Goal: Information Seeking & Learning: Learn about a topic

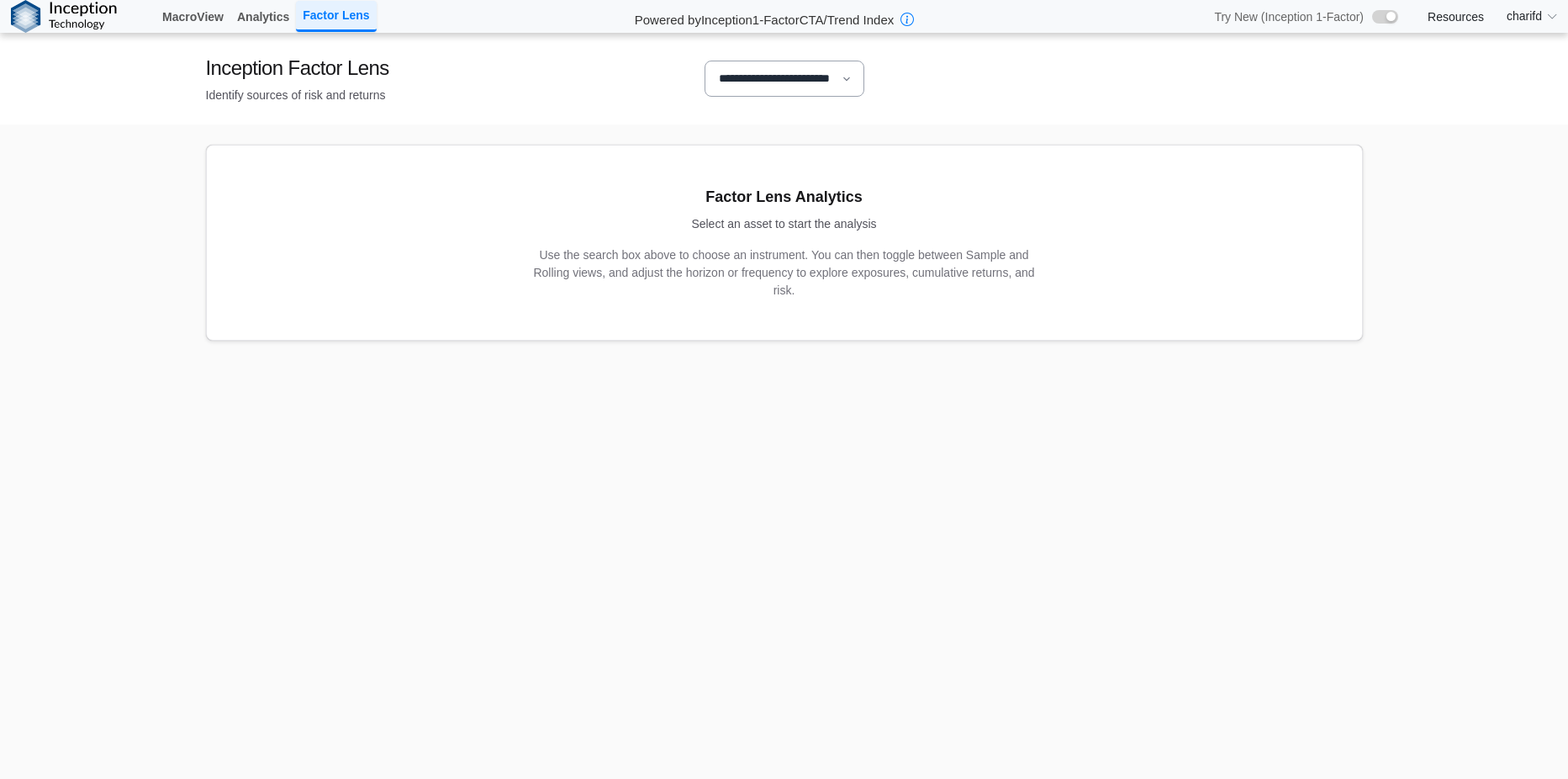
drag, startPoint x: 805, startPoint y: 82, endPoint x: 805, endPoint y: 99, distance: 17.0
click at [805, 82] on select "**********" at bounding box center [784, 79] width 160 height 36
select select "**"
click at [705, 61] on select "**********" at bounding box center [784, 79] width 160 height 36
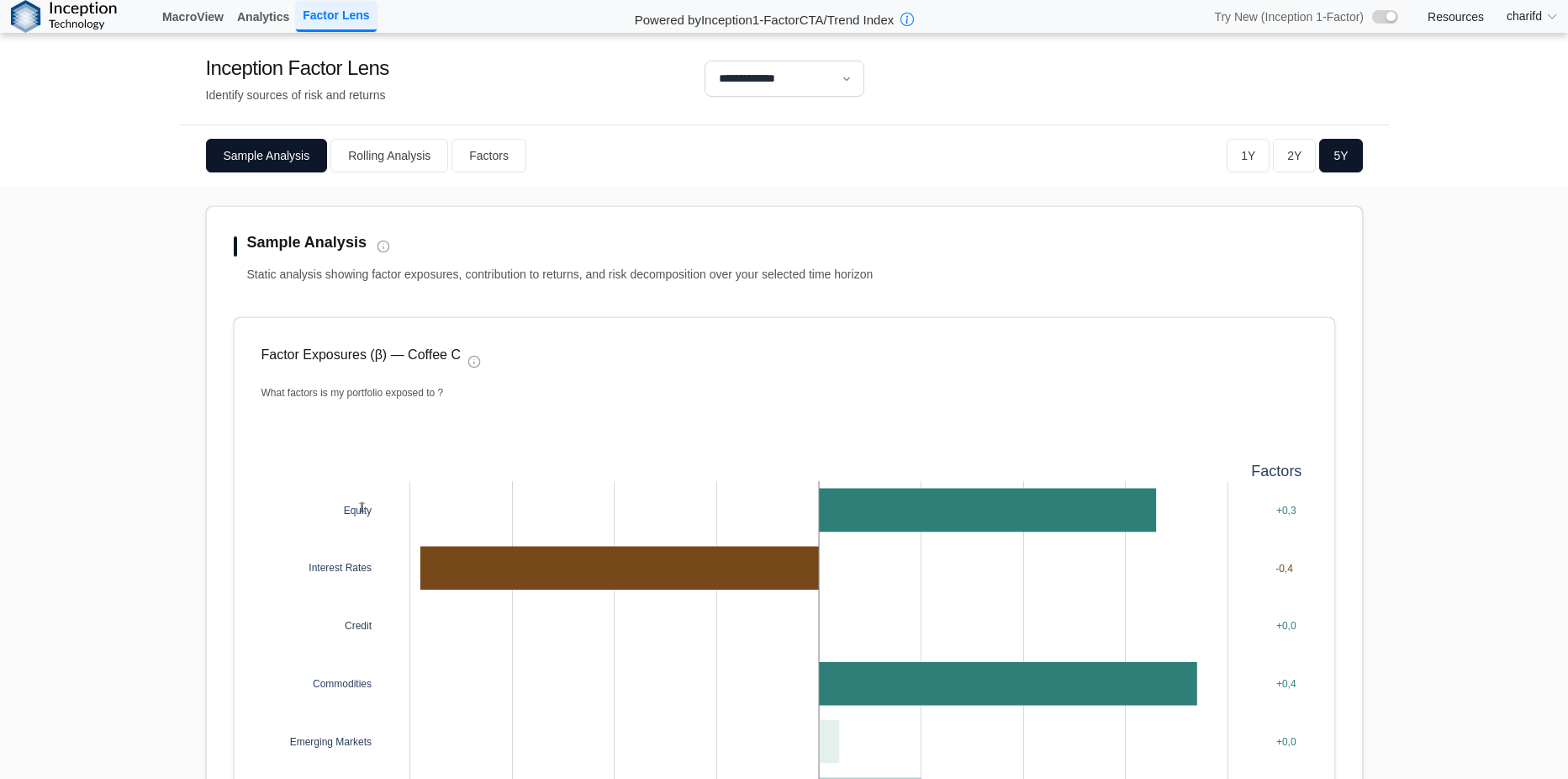
drag, startPoint x: 691, startPoint y: 169, endPoint x: 616, endPoint y: 172, distance: 75.1
click at [616, 172] on div "Sample Analysis Rolling Analysis Factors 1Y 2Y 5Y" at bounding box center [784, 155] width 1211 height 61
drag, startPoint x: 723, startPoint y: 172, endPoint x: 614, endPoint y: 182, distance: 109.5
click at [614, 182] on div "Sample Analysis Rolling Analysis Factors 1Y 2Y 5Y" at bounding box center [784, 155] width 1211 height 61
drag, startPoint x: 614, startPoint y: 187, endPoint x: 480, endPoint y: 191, distance: 134.1
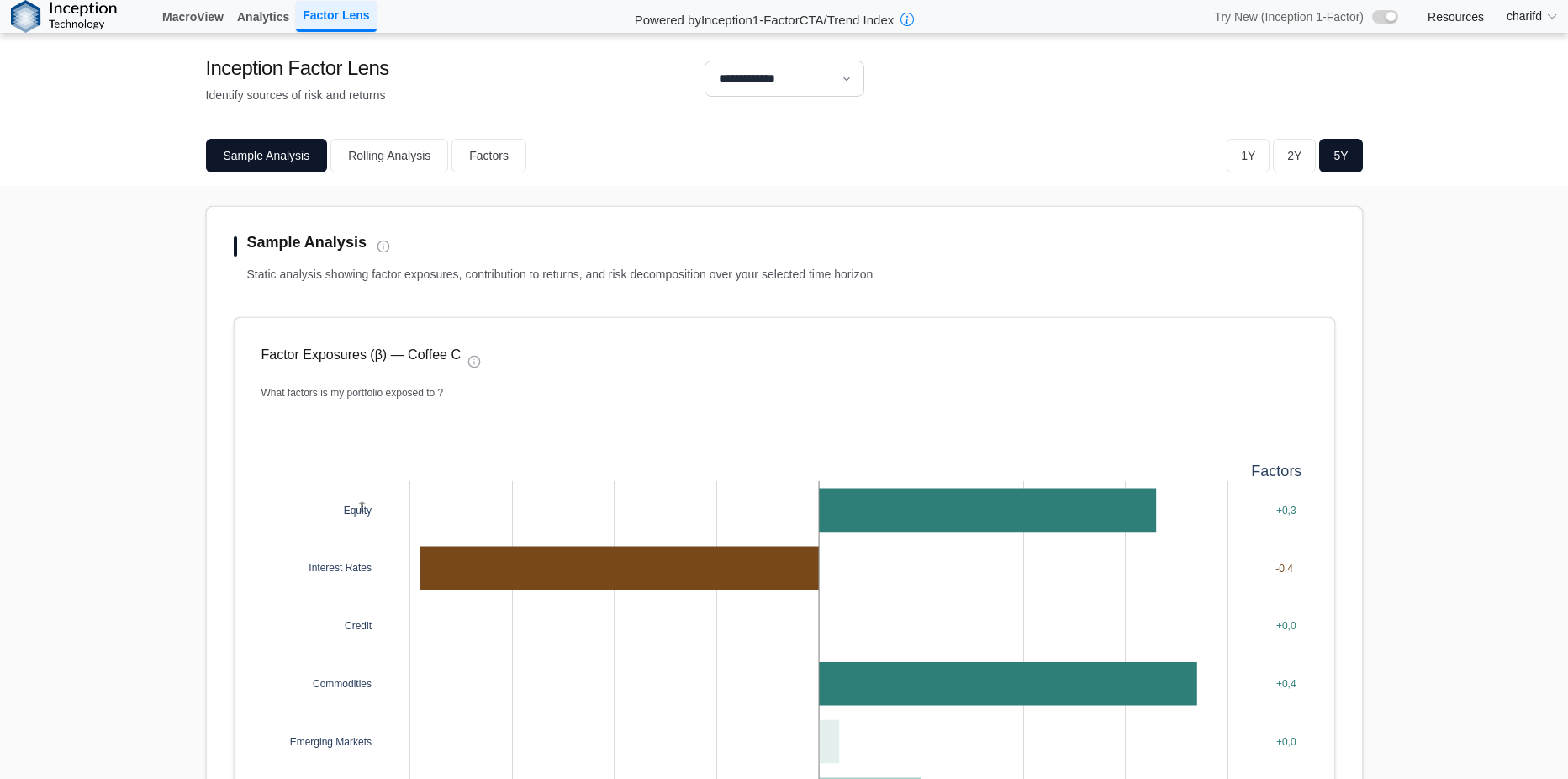
drag, startPoint x: 762, startPoint y: 210, endPoint x: 658, endPoint y: 216, distance: 104.2
drag, startPoint x: 657, startPoint y: 216, endPoint x: 621, endPoint y: 220, distance: 36.2
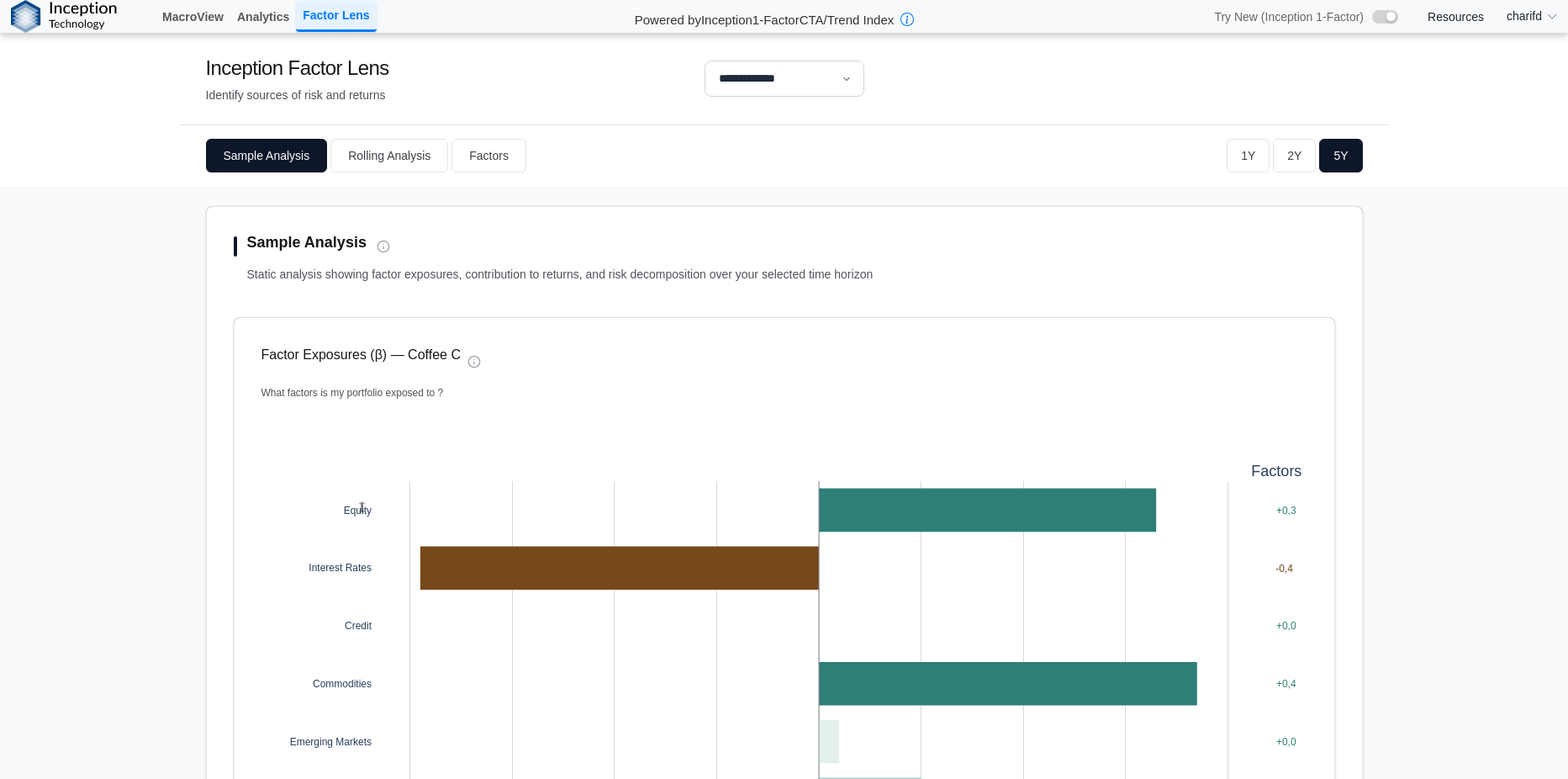
drag, startPoint x: 621, startPoint y: 220, endPoint x: 600, endPoint y: 222, distance: 21.1
drag, startPoint x: 600, startPoint y: 222, endPoint x: 553, endPoint y: 228, distance: 47.4
drag, startPoint x: 553, startPoint y: 228, endPoint x: 516, endPoint y: 225, distance: 37.1
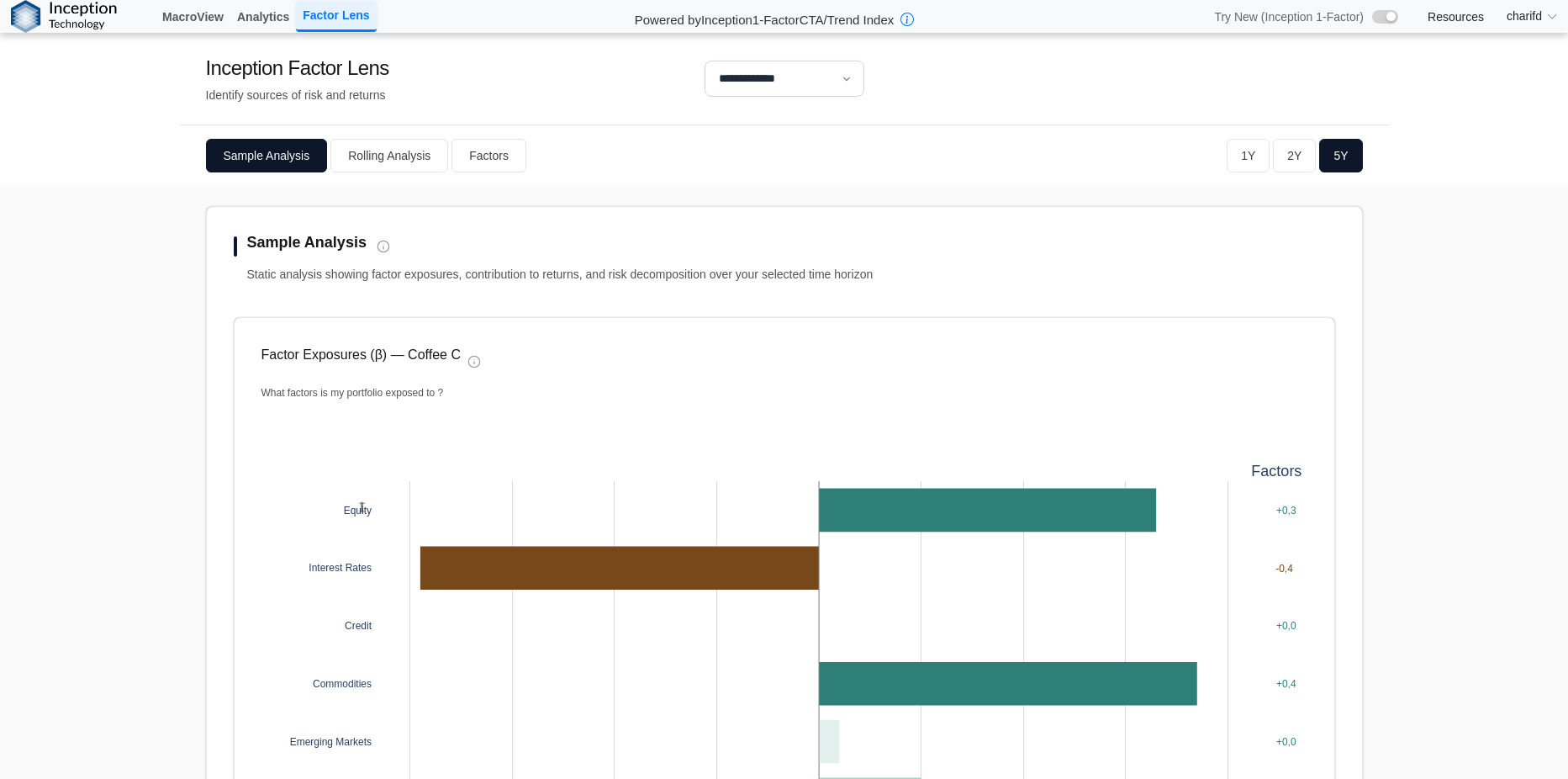
click at [395, 161] on button "Rolling Analysis" at bounding box center [389, 155] width 117 height 33
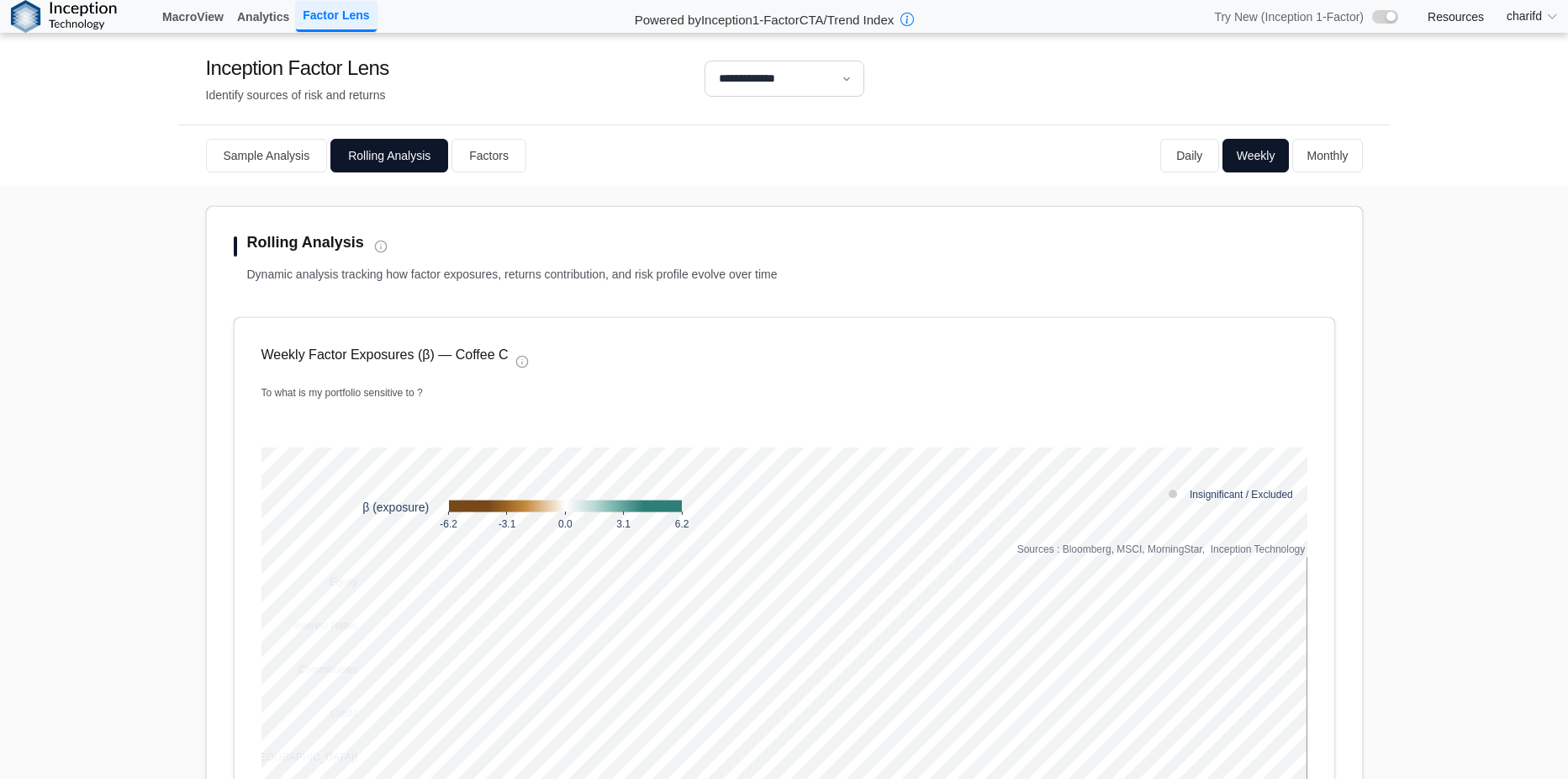
click at [1335, 163] on button "Monthly" at bounding box center [1327, 155] width 70 height 33
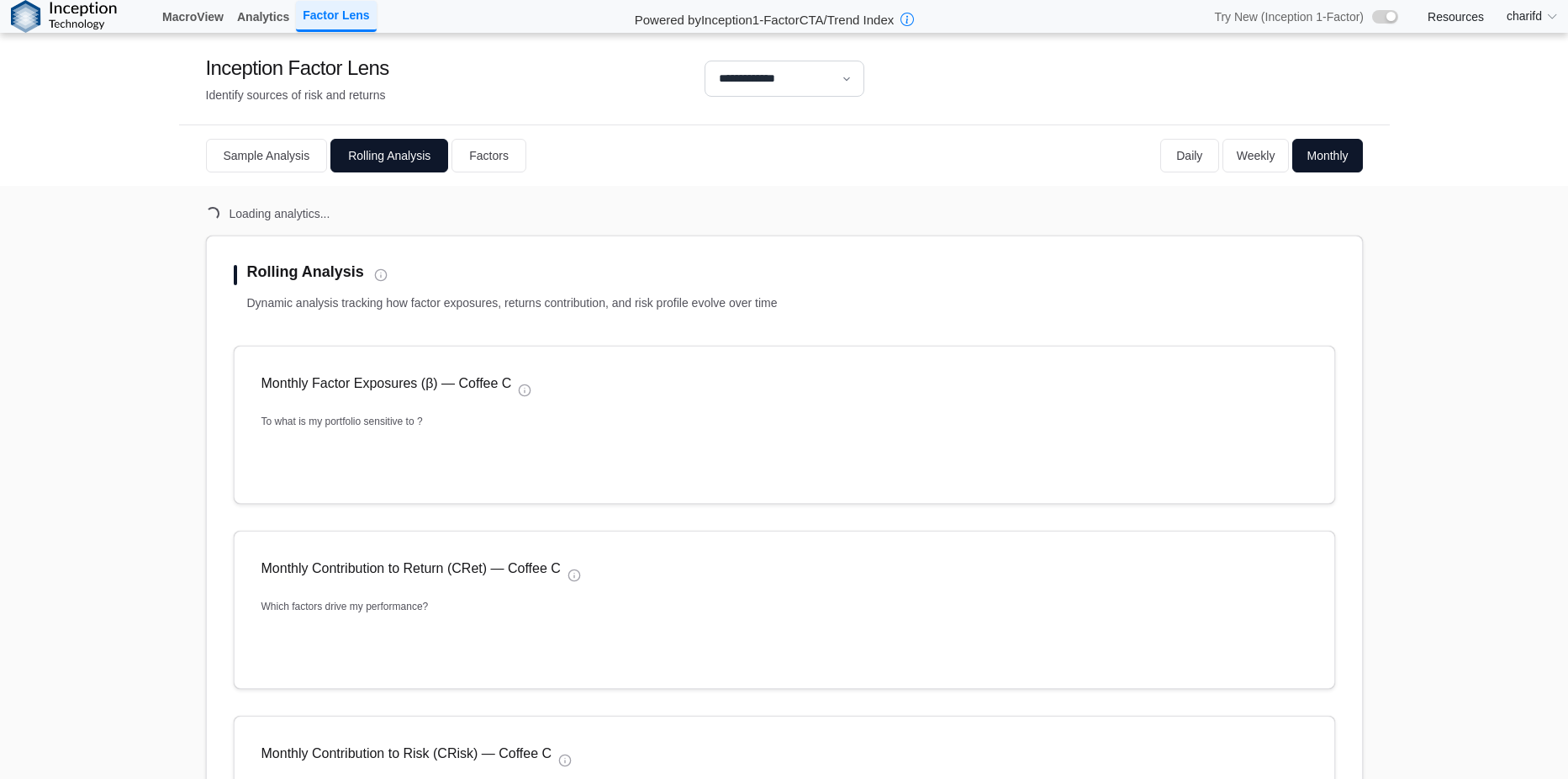
click at [616, 263] on div "Rolling Analysis" at bounding box center [785, 276] width 1102 height 25
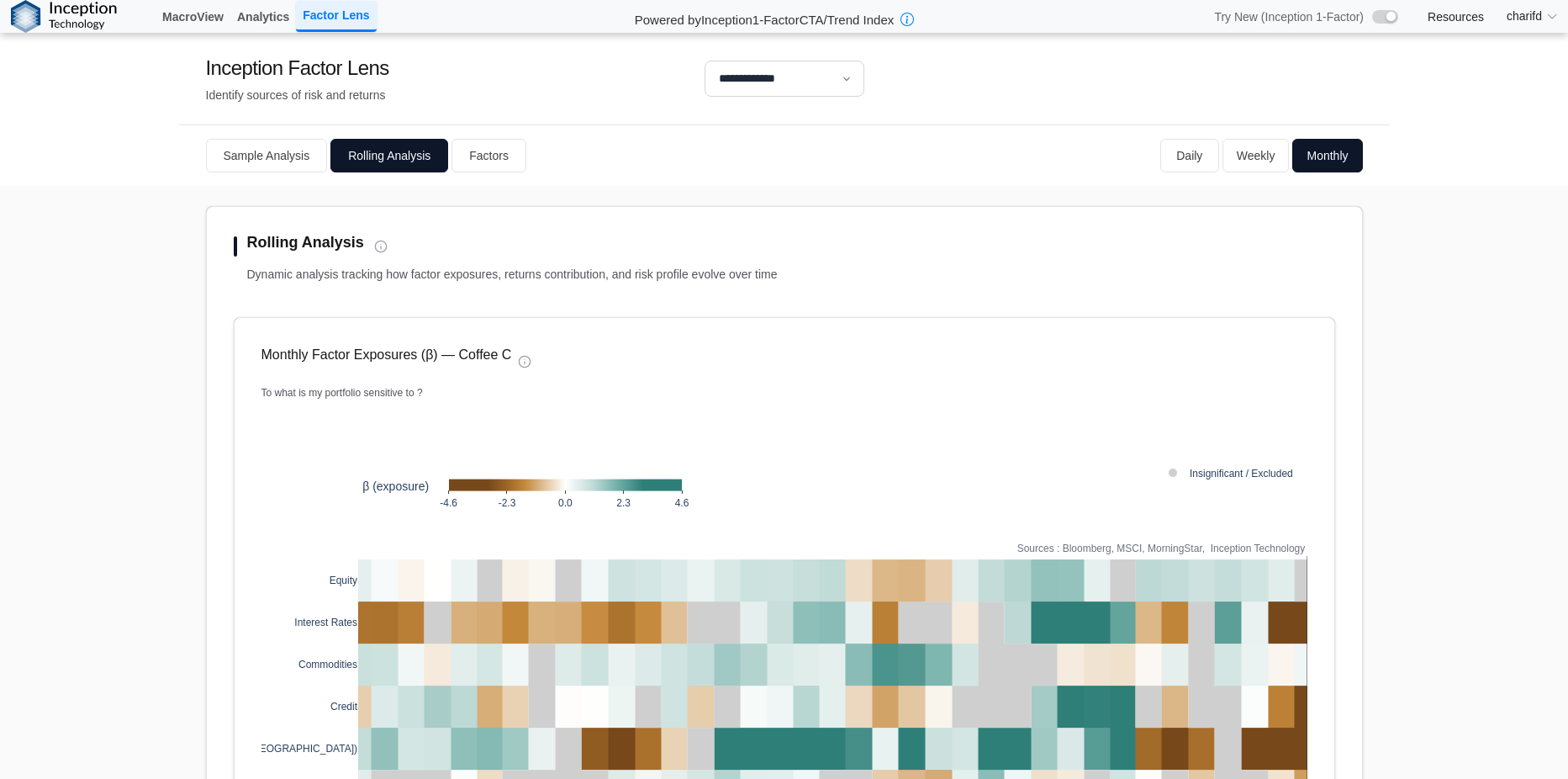
drag, startPoint x: 615, startPoint y: 254, endPoint x: 639, endPoint y: 219, distance: 42.4
drag, startPoint x: 484, startPoint y: 155, endPoint x: 638, endPoint y: 243, distance: 177.4
click at [484, 158] on button "Factors" at bounding box center [489, 155] width 75 height 33
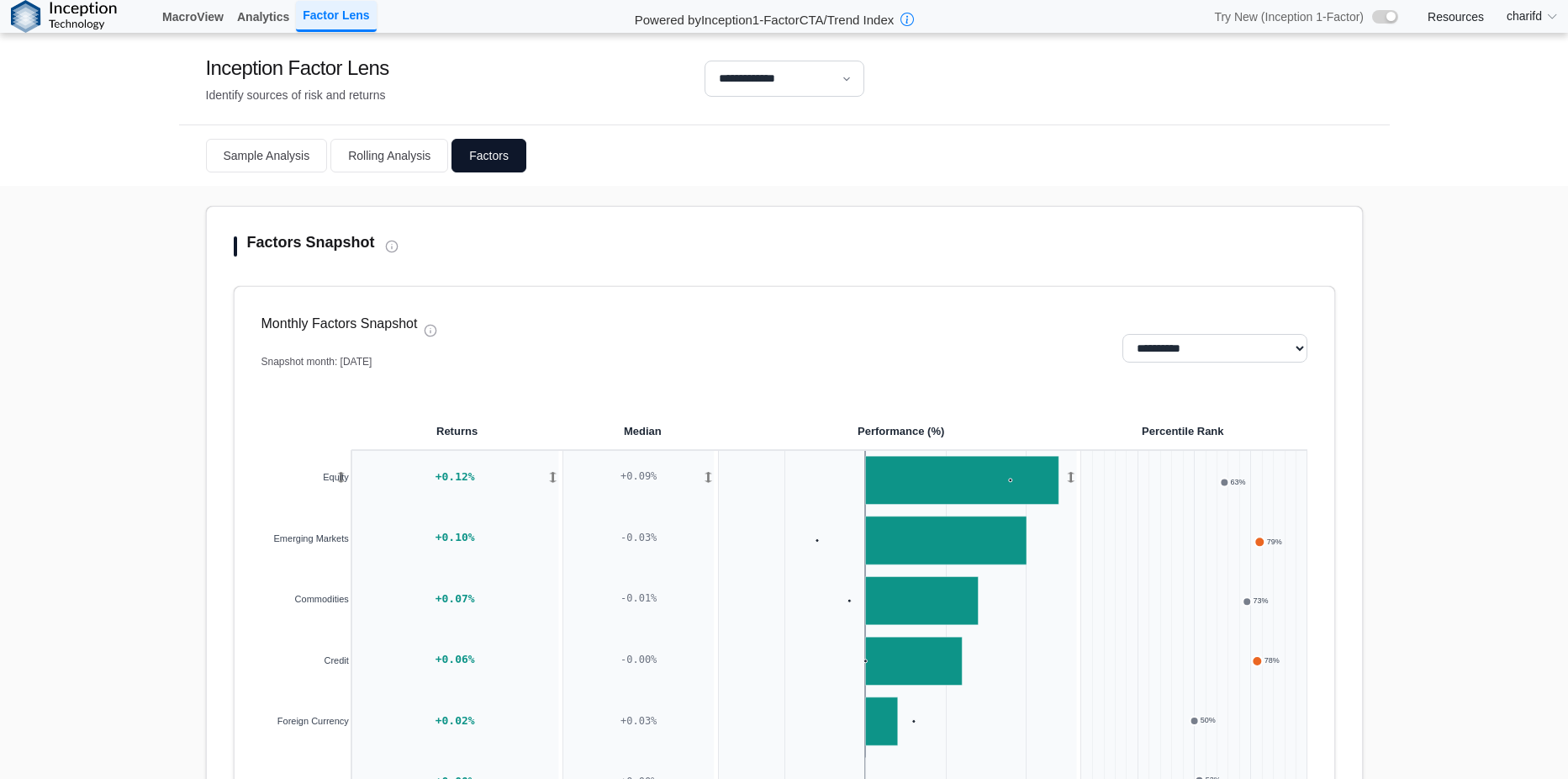
drag, startPoint x: 1274, startPoint y: 352, endPoint x: 1240, endPoint y: 353, distance: 34.0
click at [1274, 352] on select "**********" at bounding box center [1215, 349] width 185 height 29
click at [1028, 352] on div "Monthly Factors Snapshot Snapshot month: September 2025" at bounding box center [689, 348] width 854 height 69
click at [390, 166] on button "Rolling Analysis" at bounding box center [389, 155] width 117 height 33
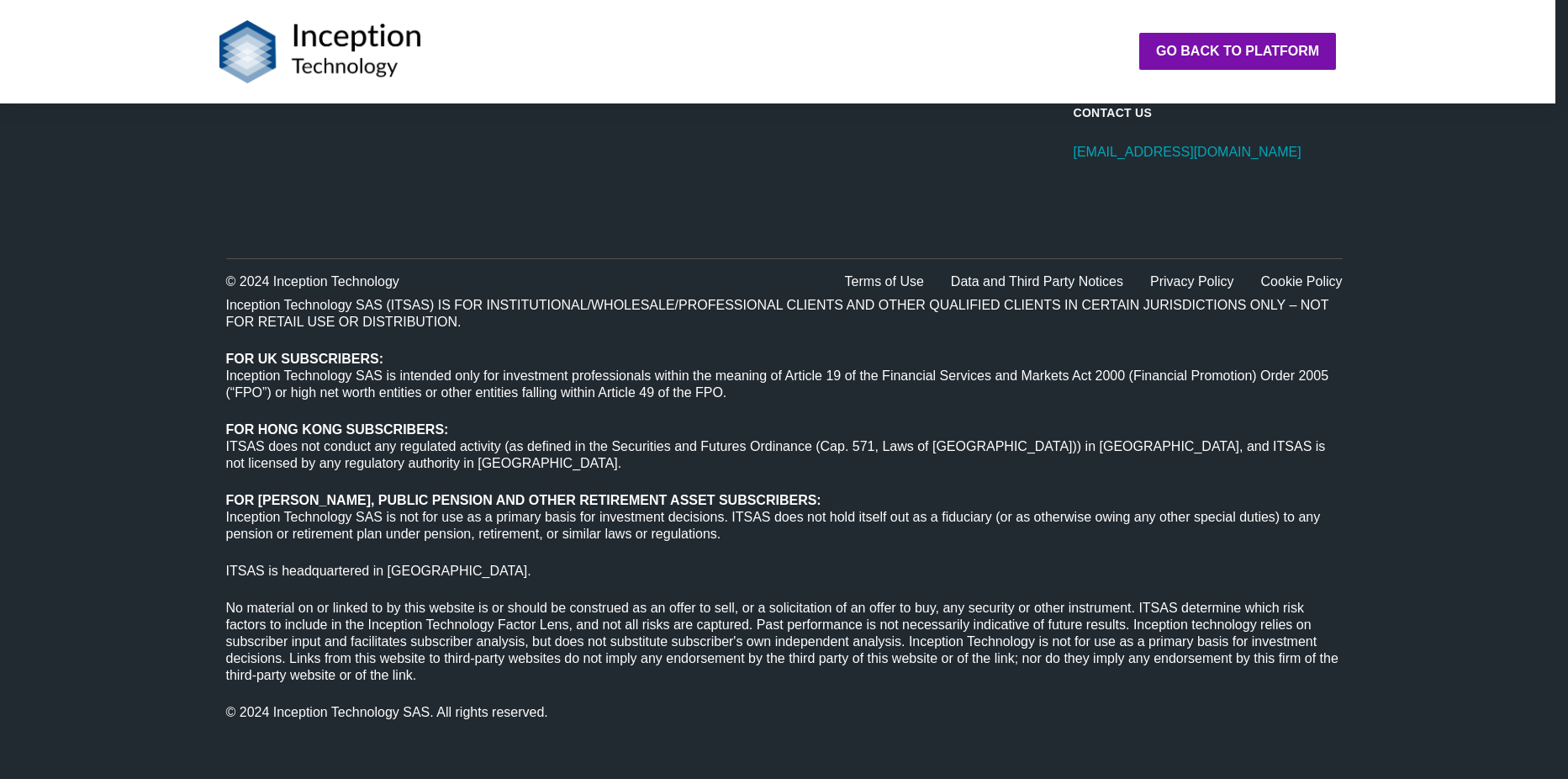
scroll to position [1446, 0]
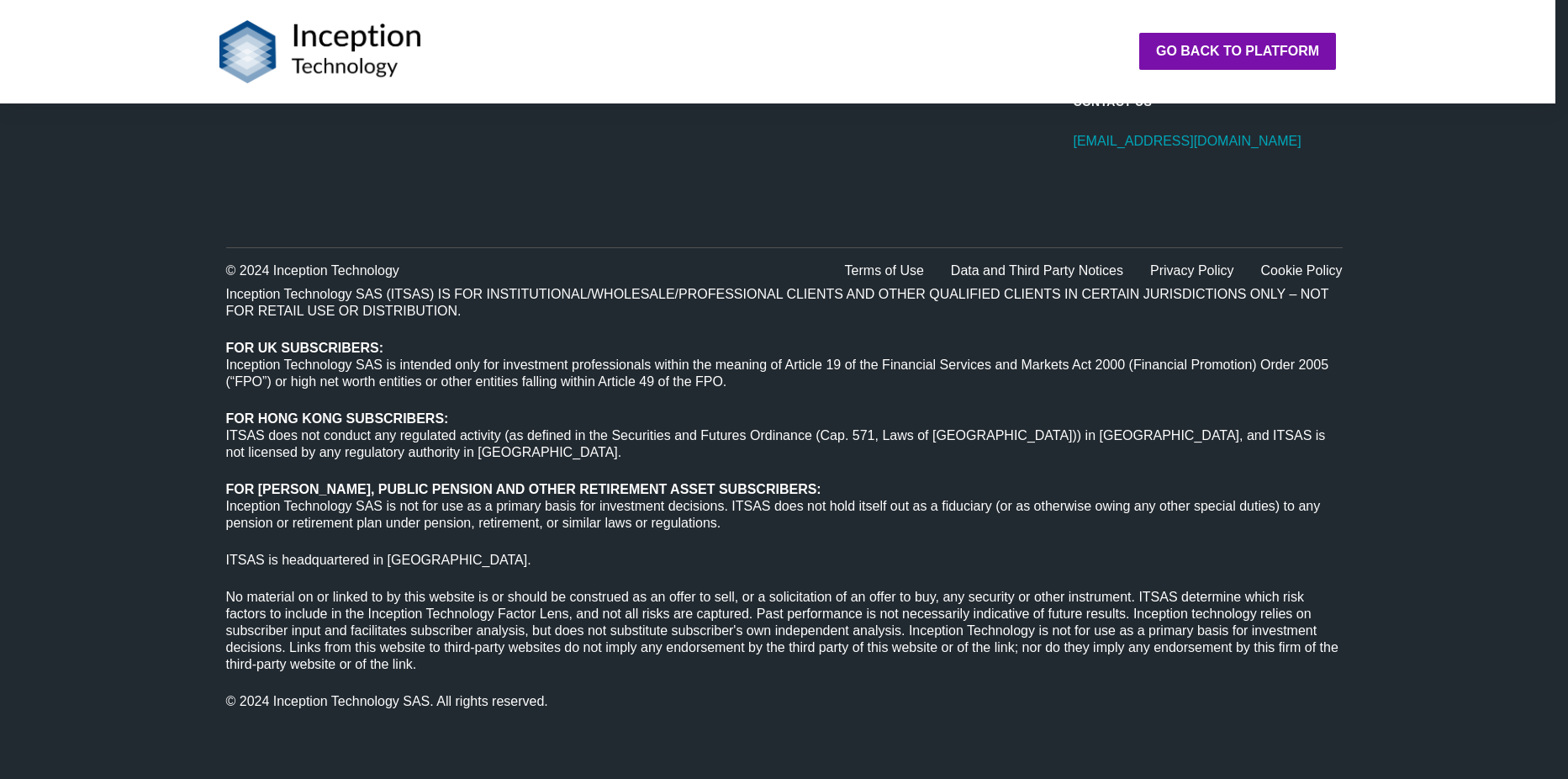
drag, startPoint x: 412, startPoint y: 161, endPoint x: 238, endPoint y: 185, distance: 175.6
click at [238, 185] on div "Contact Us Support@inception.technology" at bounding box center [784, 152] width 1116 height 193
drag, startPoint x: 238, startPoint y: 185, endPoint x: 213, endPoint y: 186, distance: 25.0
drag, startPoint x: 213, startPoint y: 186, endPoint x: 115, endPoint y: 195, distance: 98.4
click at [128, 195] on div "Contact Us Support@inception.technology" at bounding box center [784, 152] width 1568 height 193
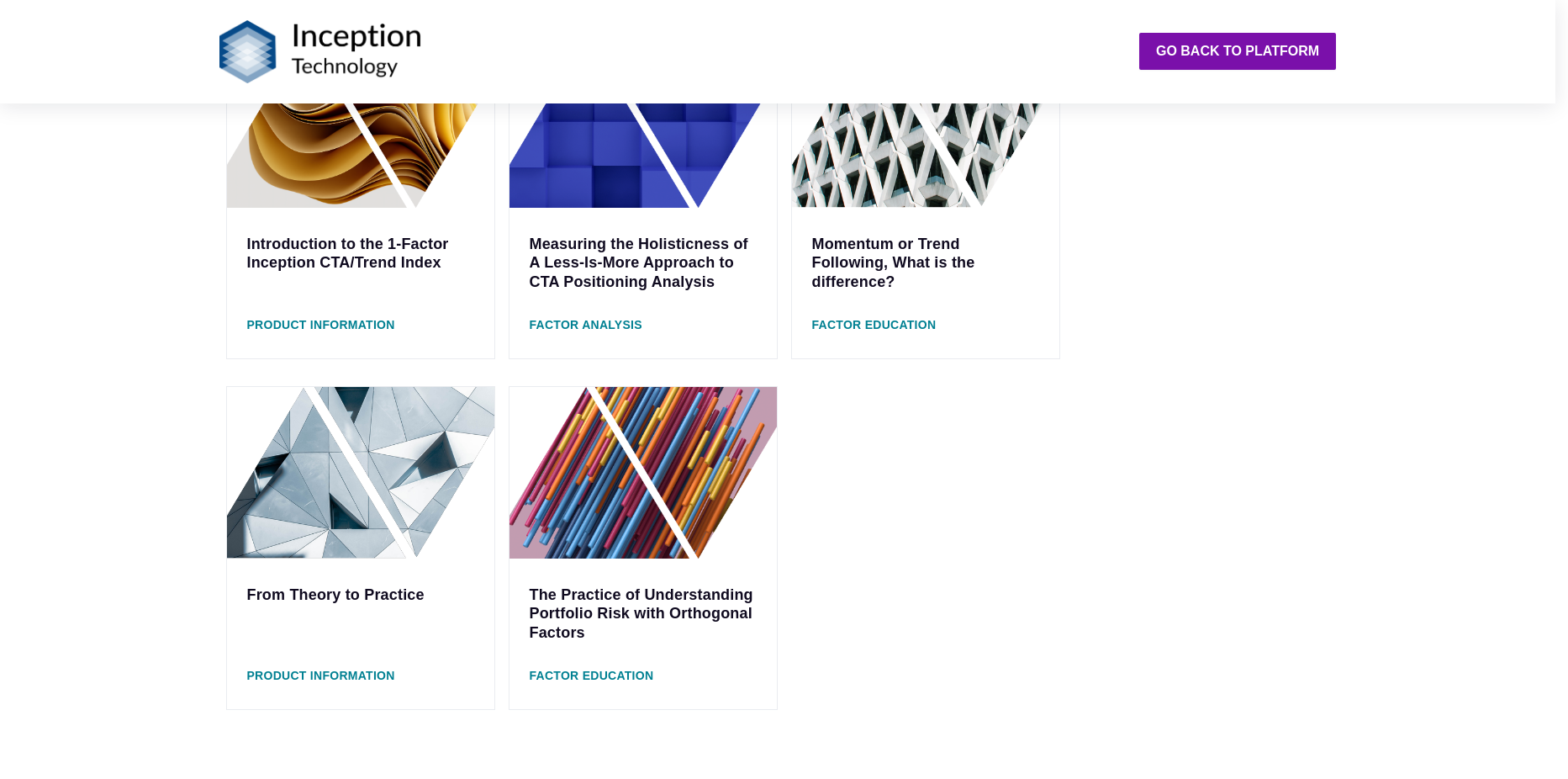
scroll to position [521, 0]
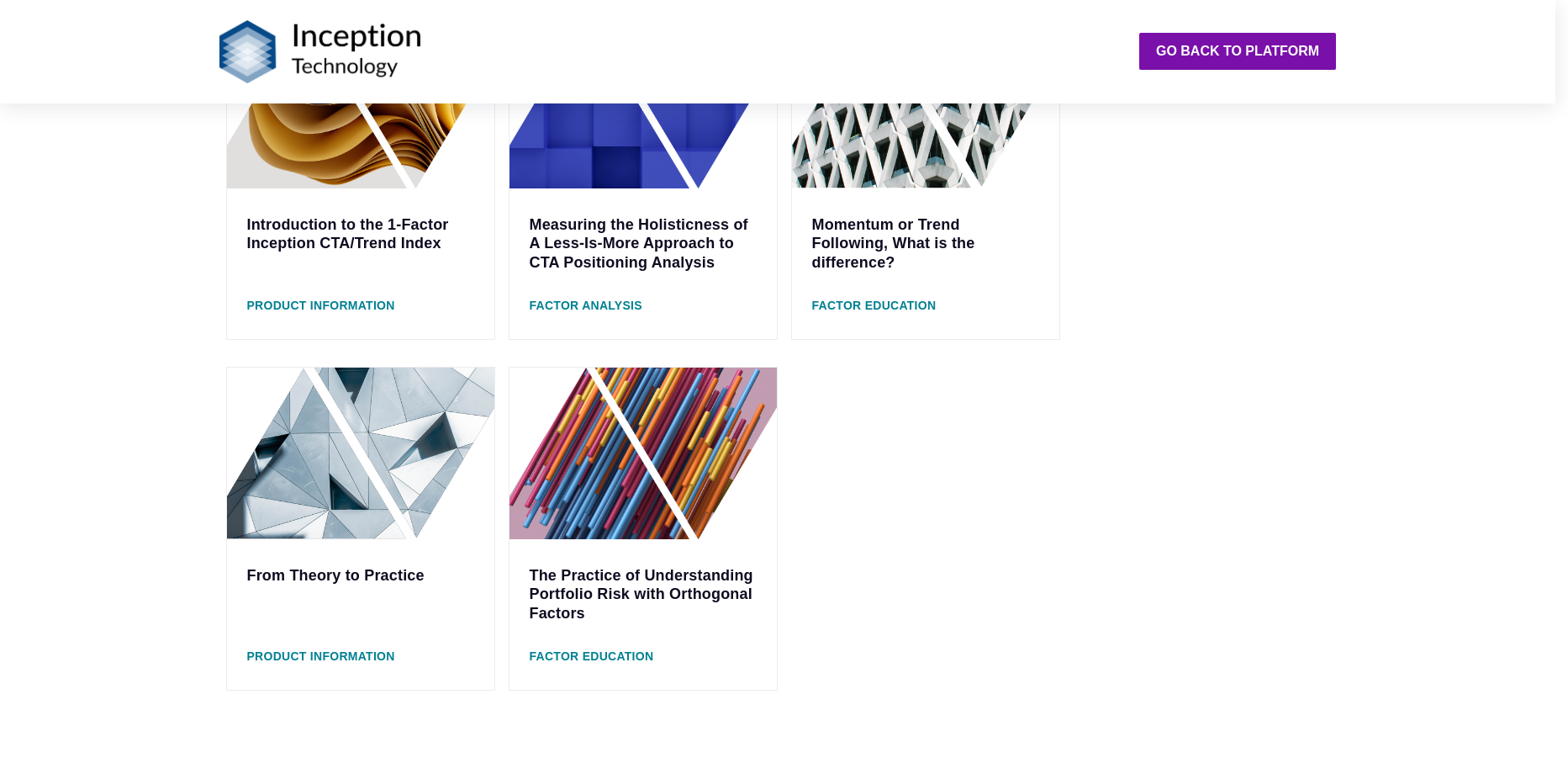
click at [361, 481] on img at bounding box center [360, 454] width 267 height 172
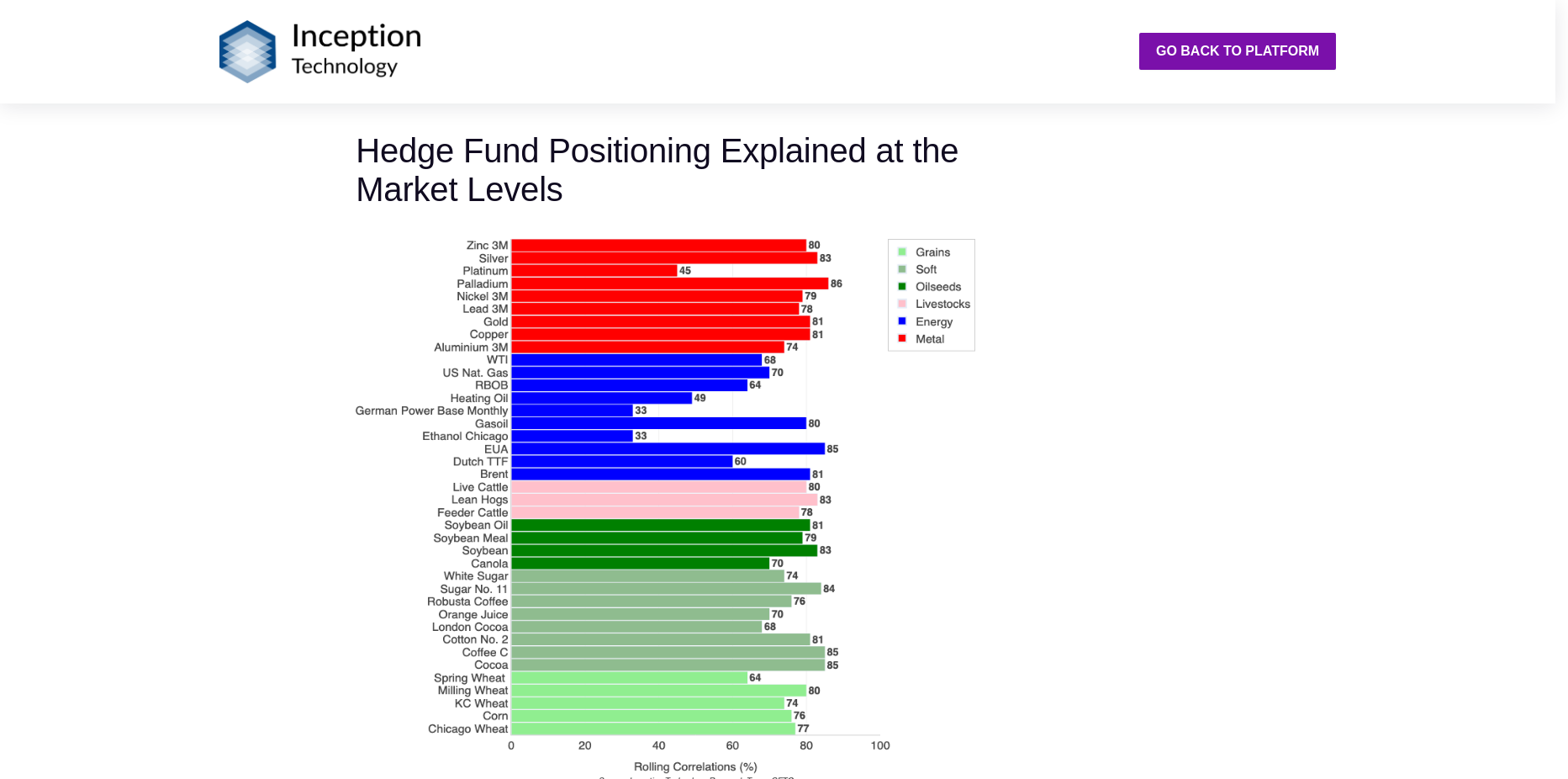
scroll to position [3197, 0]
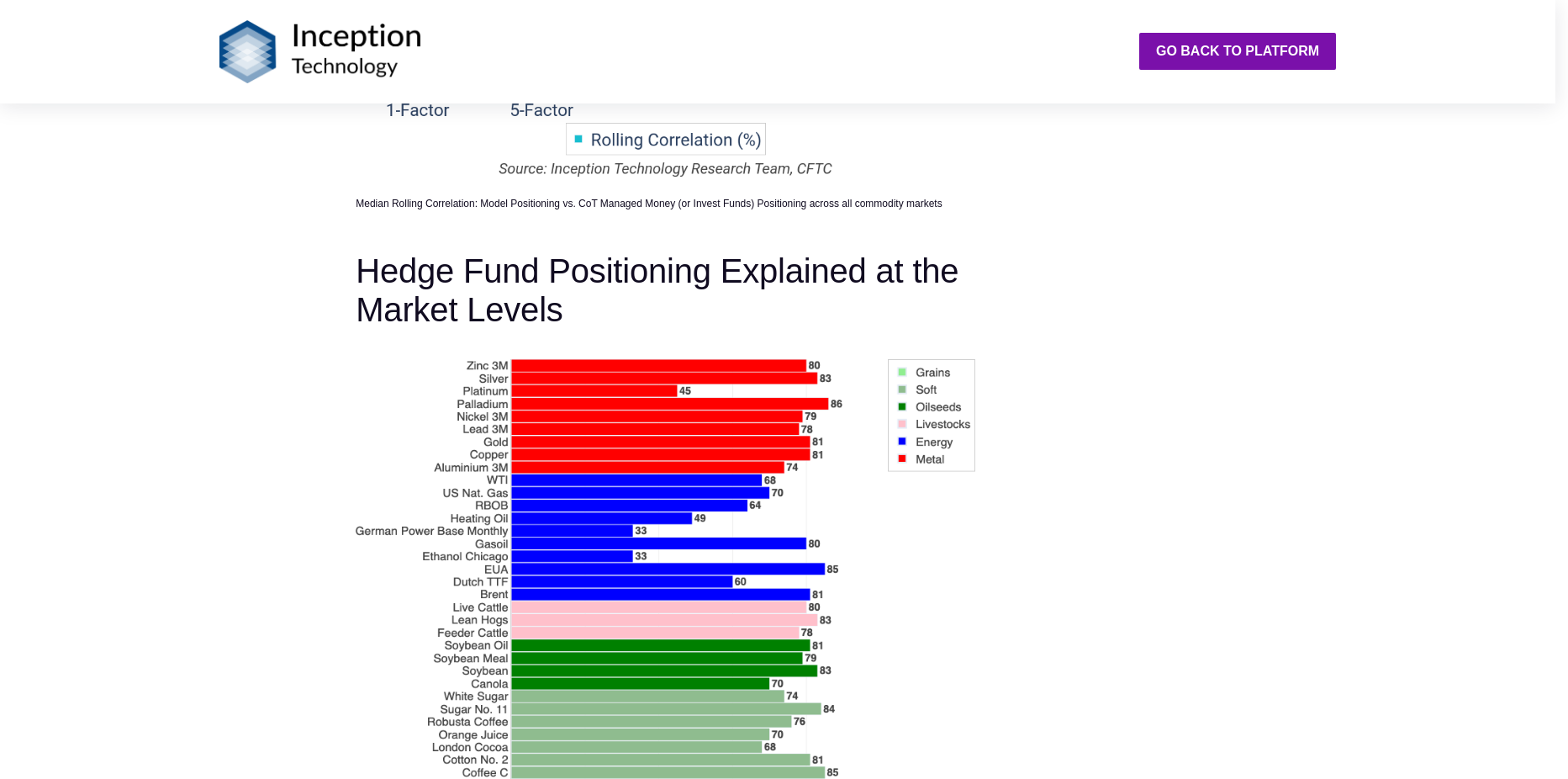
drag, startPoint x: 1311, startPoint y: 365, endPoint x: 1236, endPoint y: 351, distance: 76.3
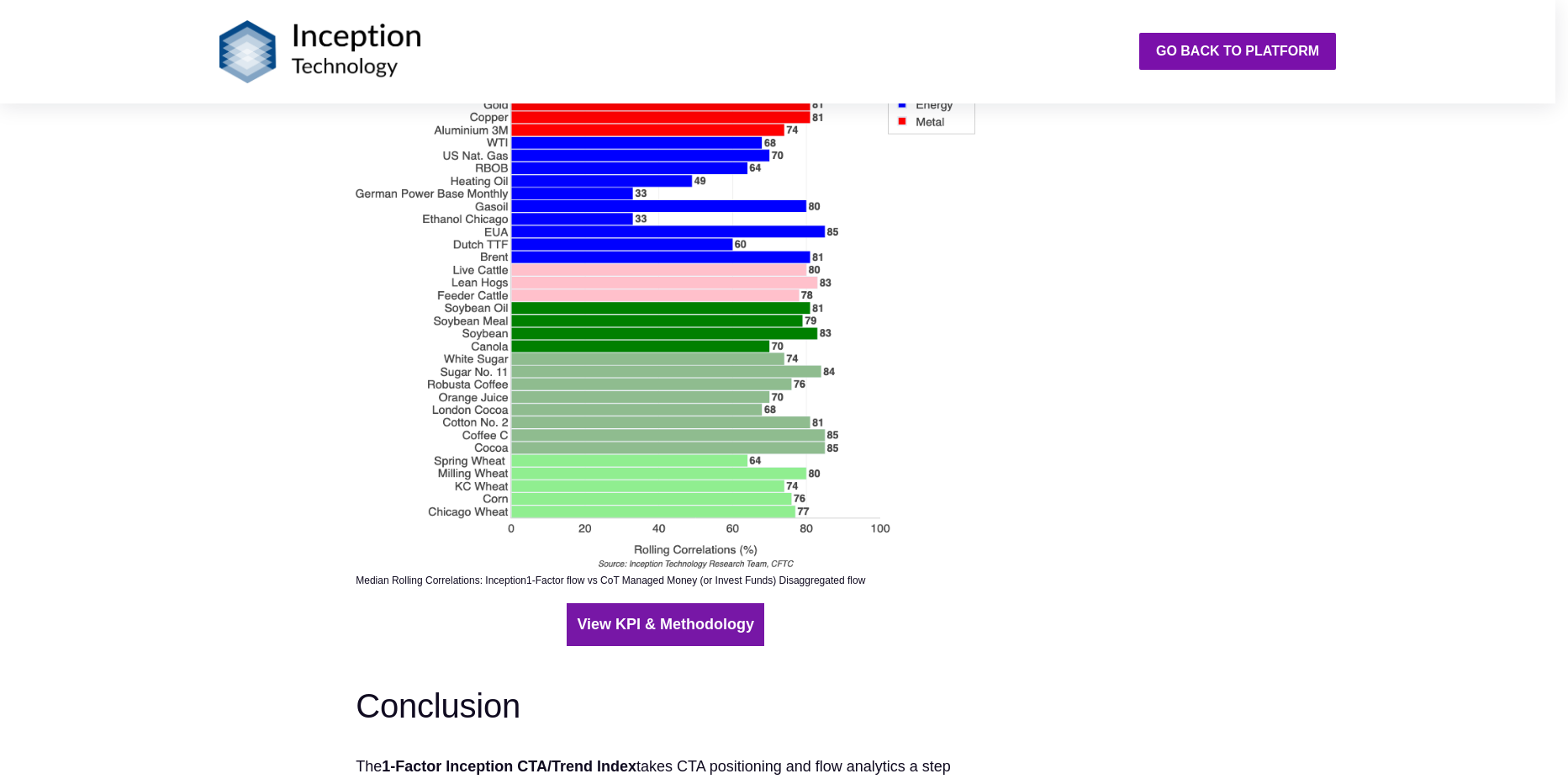
scroll to position [3534, 0]
drag, startPoint x: 163, startPoint y: 382, endPoint x: 142, endPoint y: 315, distance: 70.2
